Goal: Task Accomplishment & Management: Manage account settings

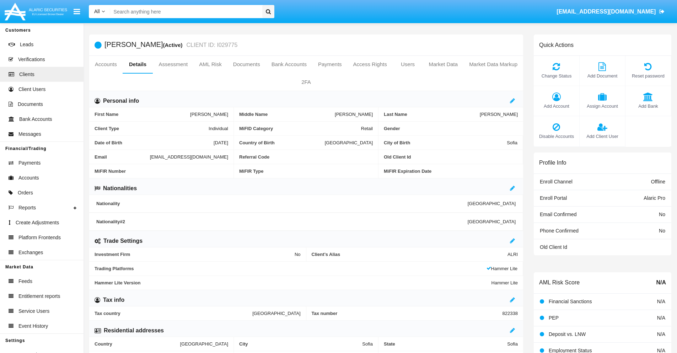
click at [602, 136] on span "Add Client User" at bounding box center [602, 136] width 38 height 7
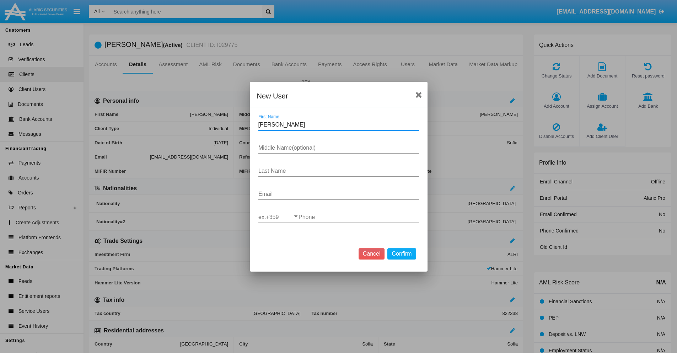
type input "Cher"
type input "Librada"
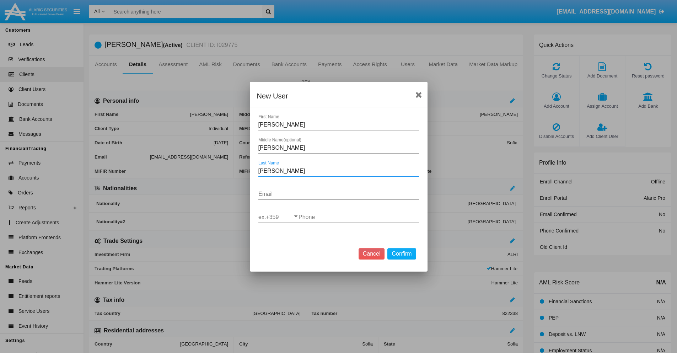
type input "O'Conner"
type input "[EMAIL_ADDRESS][DOMAIN_NAME]"
click at [278, 217] on input "ex.+359" at bounding box center [278, 217] width 40 height 6
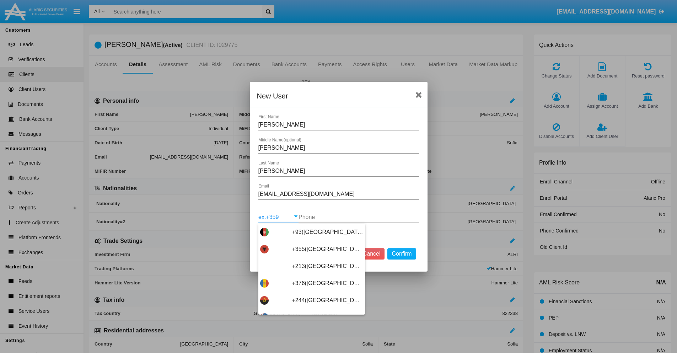
scroll to position [3780, 0]
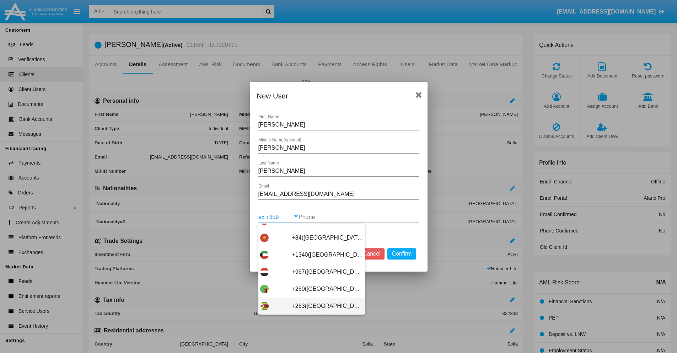
click at [309, 306] on span "+263([GEOGRAPHIC_DATA])" at bounding box center [327, 305] width 71 height 17
type input "+263([GEOGRAPHIC_DATA])"
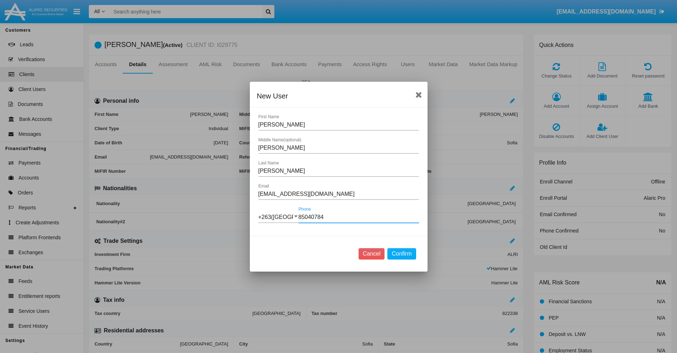
type input "850407849"
click at [401, 253] on button "Confirm" at bounding box center [401, 253] width 28 height 11
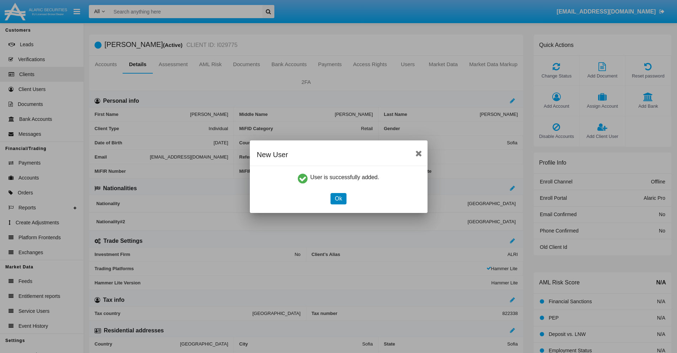
click at [338, 198] on button "Ok" at bounding box center [338, 198] width 16 height 11
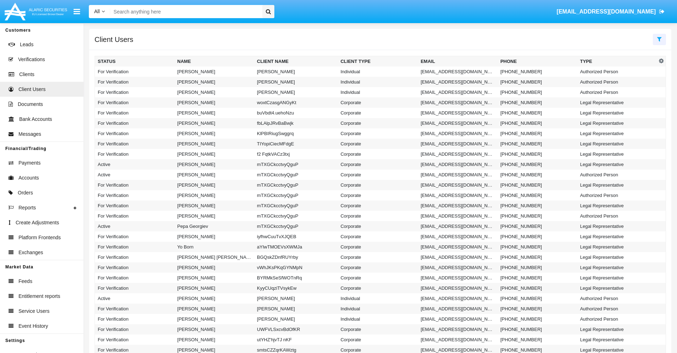
click at [659, 39] on icon at bounding box center [659, 39] width 5 height 6
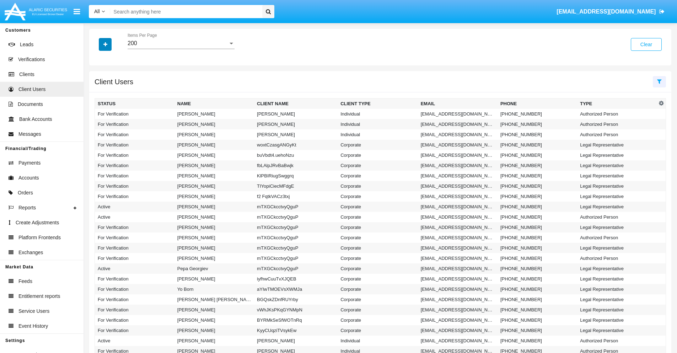
click at [105, 44] on icon "button" at bounding box center [105, 44] width 4 height 5
click at [110, 90] on span "Email" at bounding box center [110, 90] width 14 height 9
click at [98, 93] on input "Email" at bounding box center [97, 93] width 0 height 0
checkbox input "true"
click at [105, 44] on icon "button" at bounding box center [105, 44] width 4 height 5
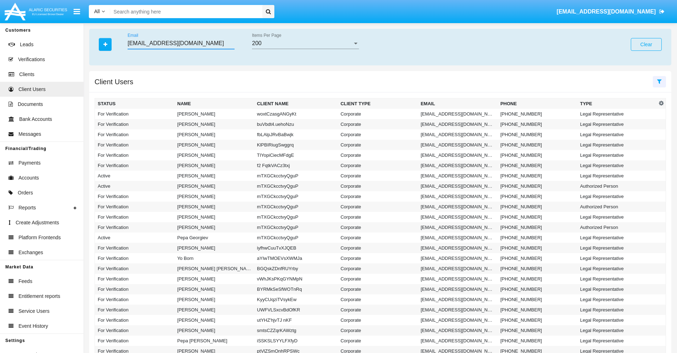
click at [181, 43] on input "[EMAIL_ADDRESS][DOMAIN_NAME]" at bounding box center [181, 43] width 107 height 6
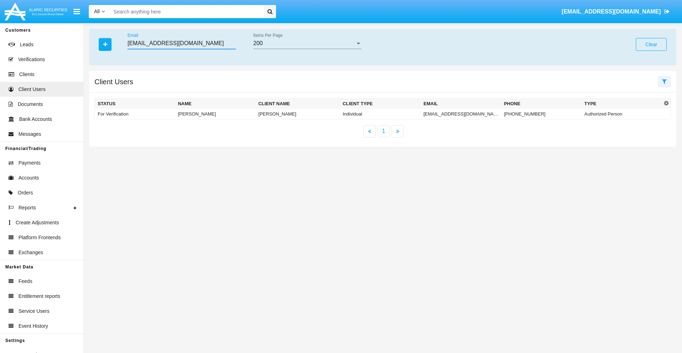
type input "[EMAIL_ADDRESS][DOMAIN_NAME]"
click at [460, 114] on td "[EMAIL_ADDRESS][DOMAIN_NAME]" at bounding box center [461, 114] width 80 height 11
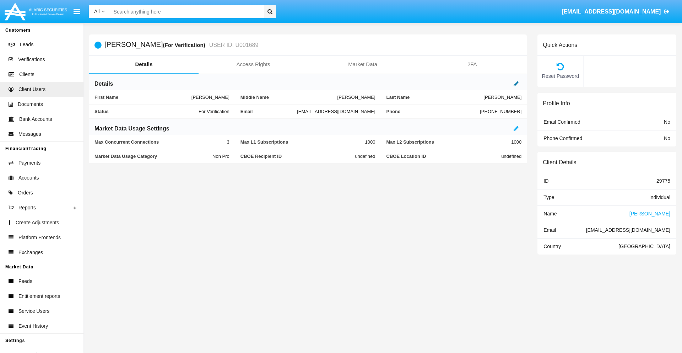
click at [516, 83] on icon at bounding box center [516, 84] width 5 height 6
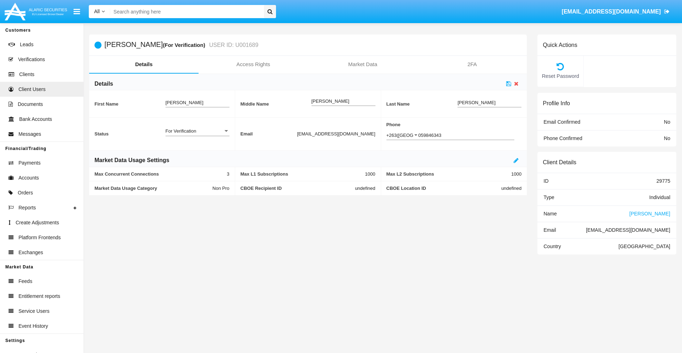
click at [197, 131] on div "For Verification" at bounding box center [195, 131] width 58 height 6
click at [197, 149] on span "Verified" at bounding box center [192, 149] width 53 height 14
click at [509, 83] on icon at bounding box center [508, 84] width 5 height 6
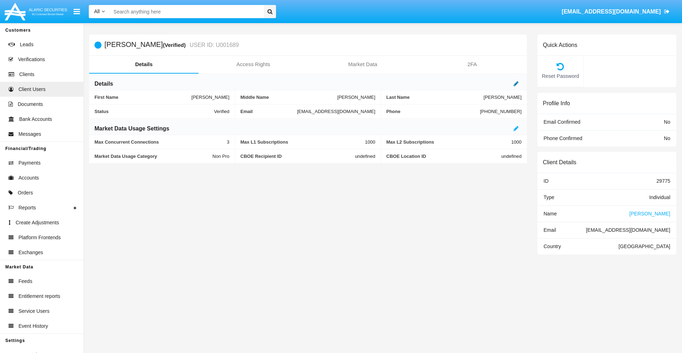
click at [516, 83] on icon at bounding box center [516, 84] width 5 height 6
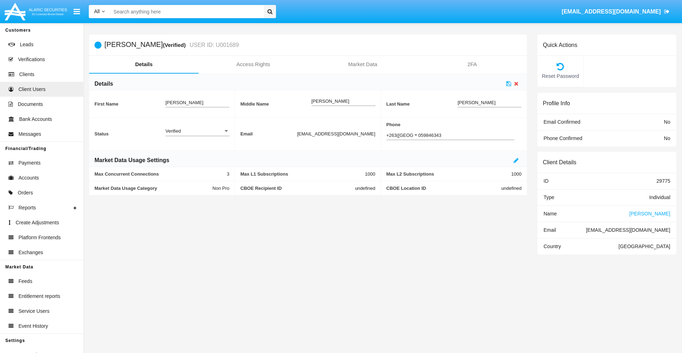
click at [197, 131] on div "Verified" at bounding box center [195, 131] width 58 height 6
click at [197, 135] on span "Active" at bounding box center [198, 135] width 64 height 14
click at [509, 83] on icon at bounding box center [508, 84] width 5 height 6
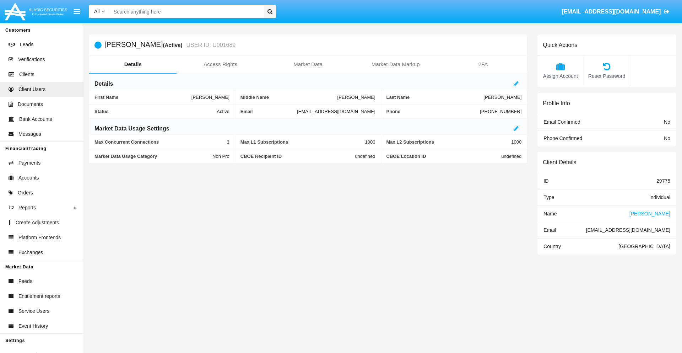
click at [550, 213] on span "Name" at bounding box center [550, 214] width 13 height 6
